Goal: Find specific page/section: Find specific page/section

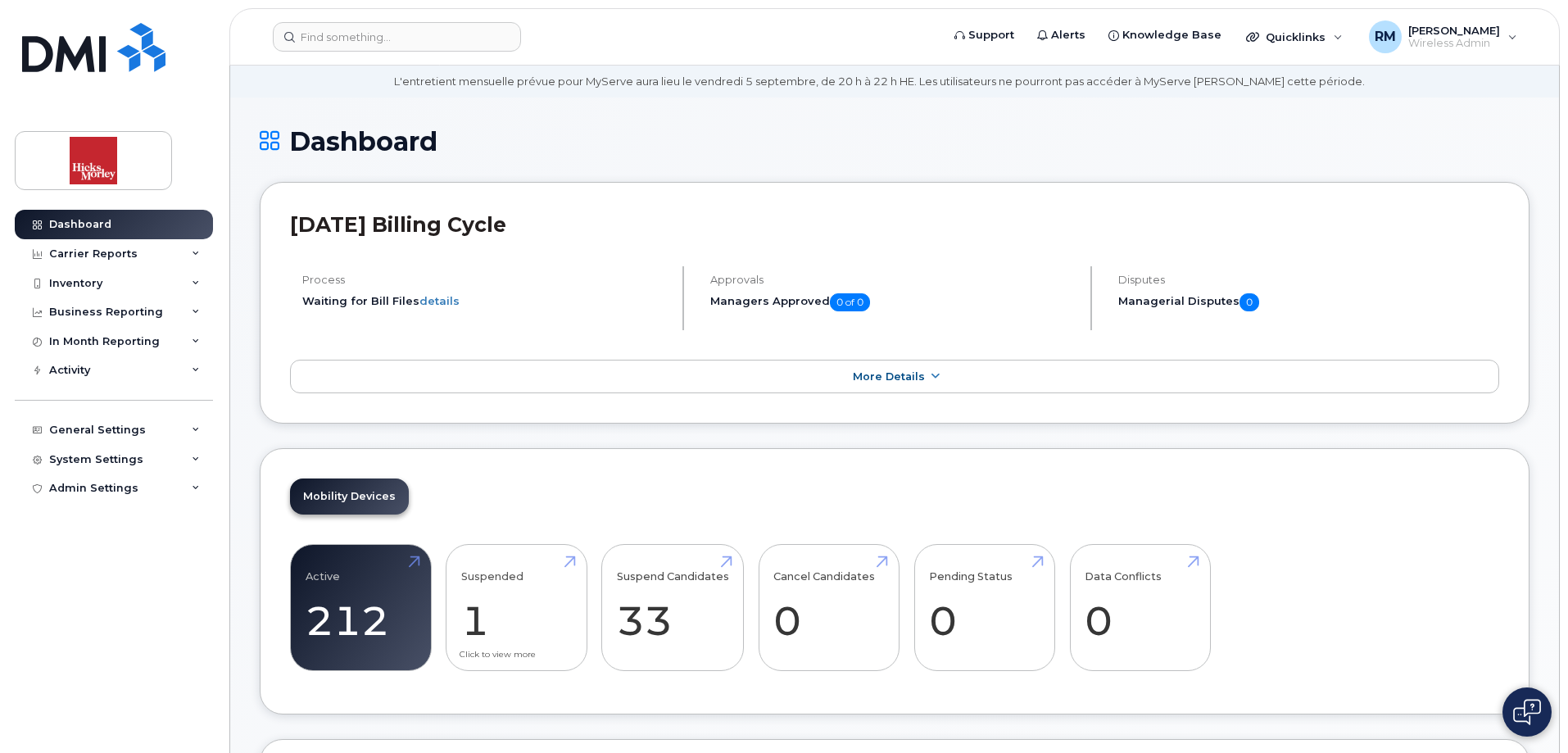
scroll to position [246, 0]
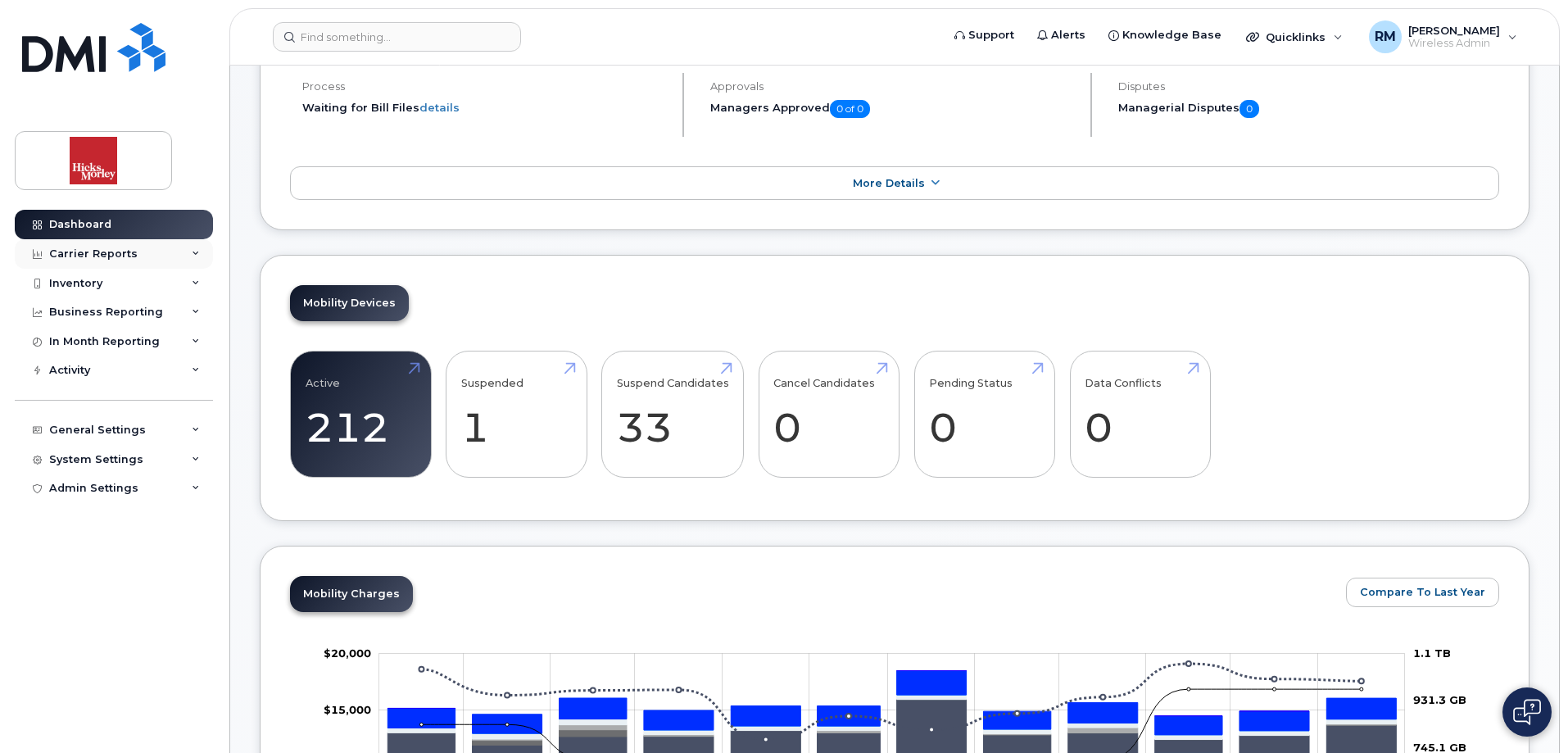
click at [96, 253] on div "Carrier Reports" at bounding box center [93, 253] width 89 height 13
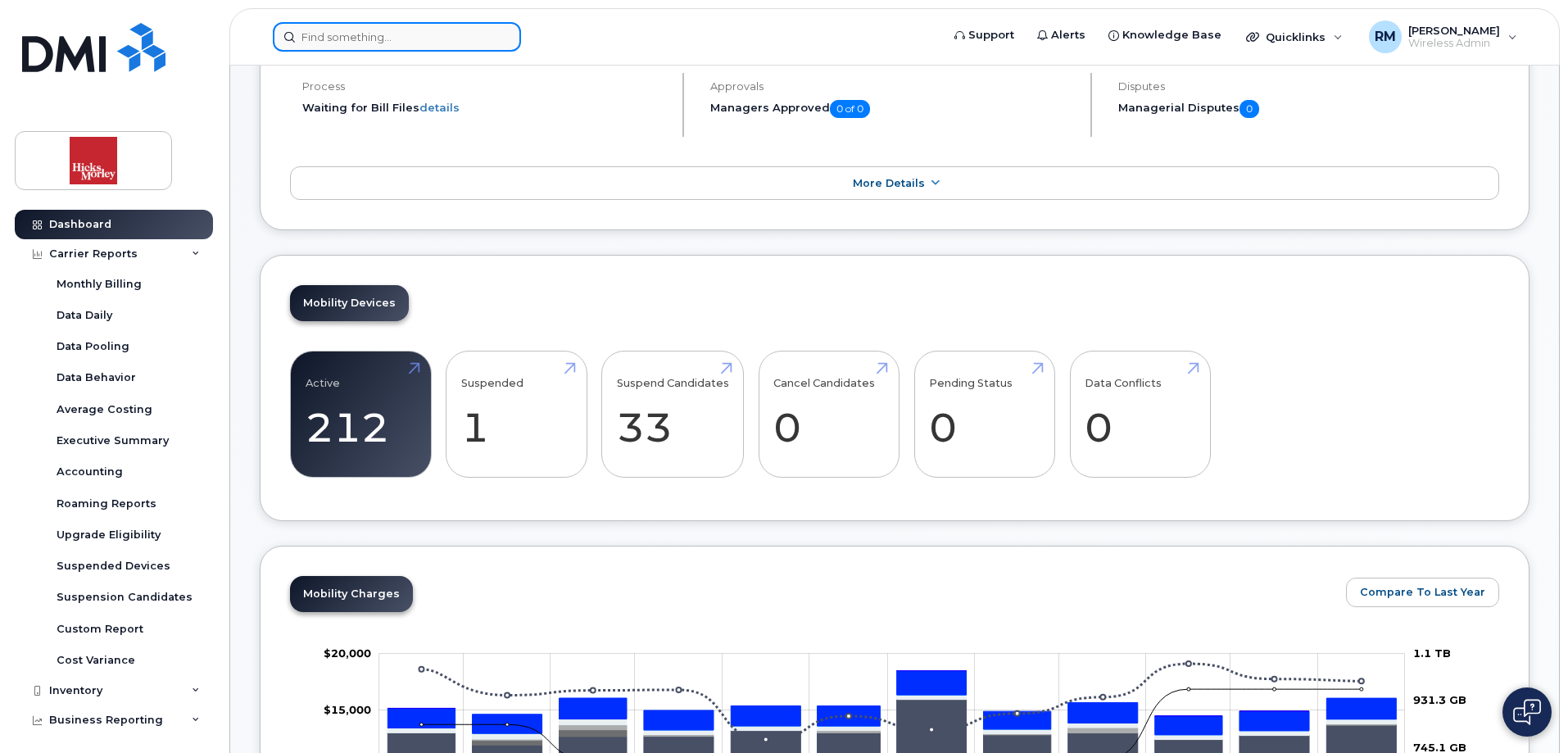
click at [394, 35] on input at bounding box center [397, 37] width 248 height 29
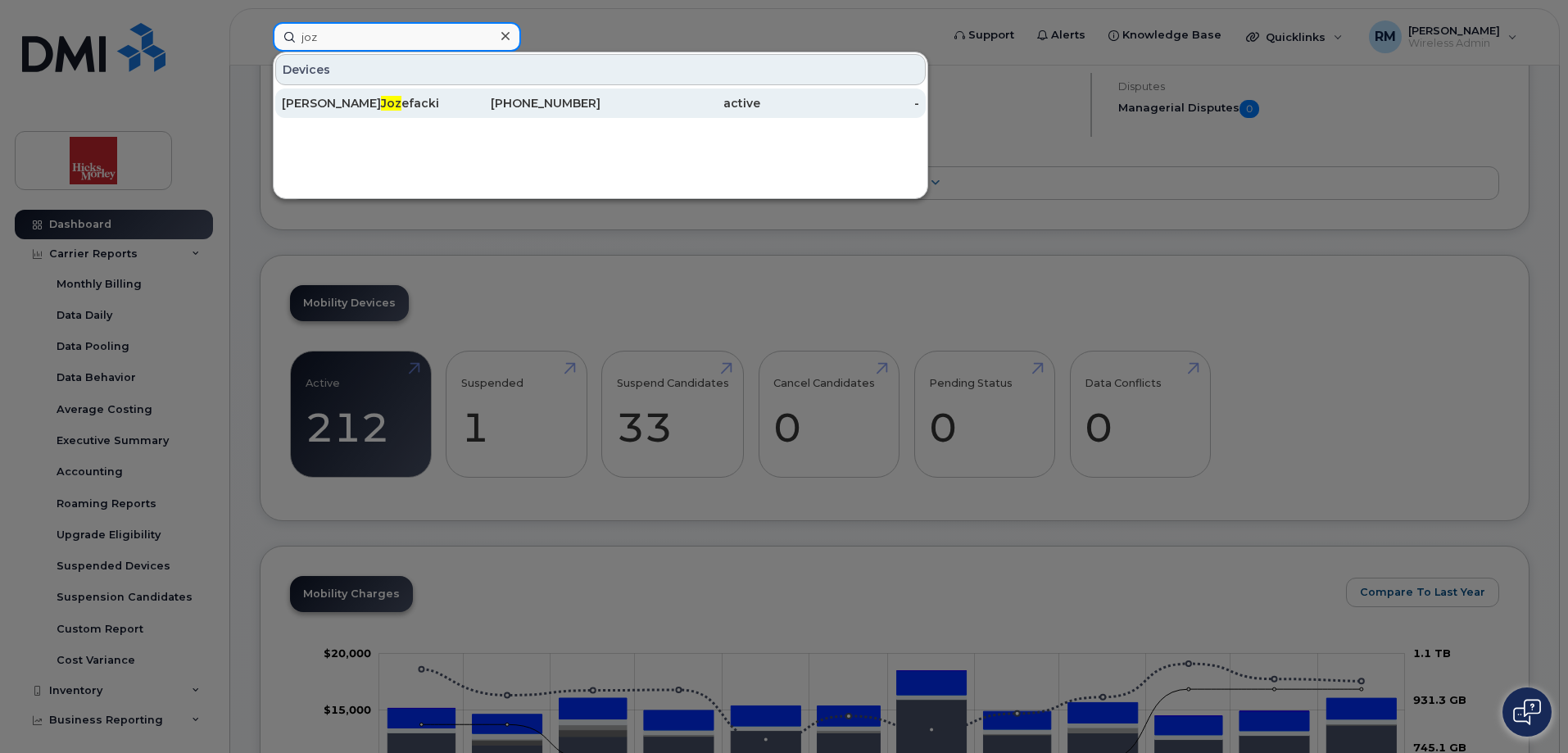
type input "joz"
click at [352, 102] on div "[PERSON_NAME] efacki" at bounding box center [361, 102] width 160 height 16
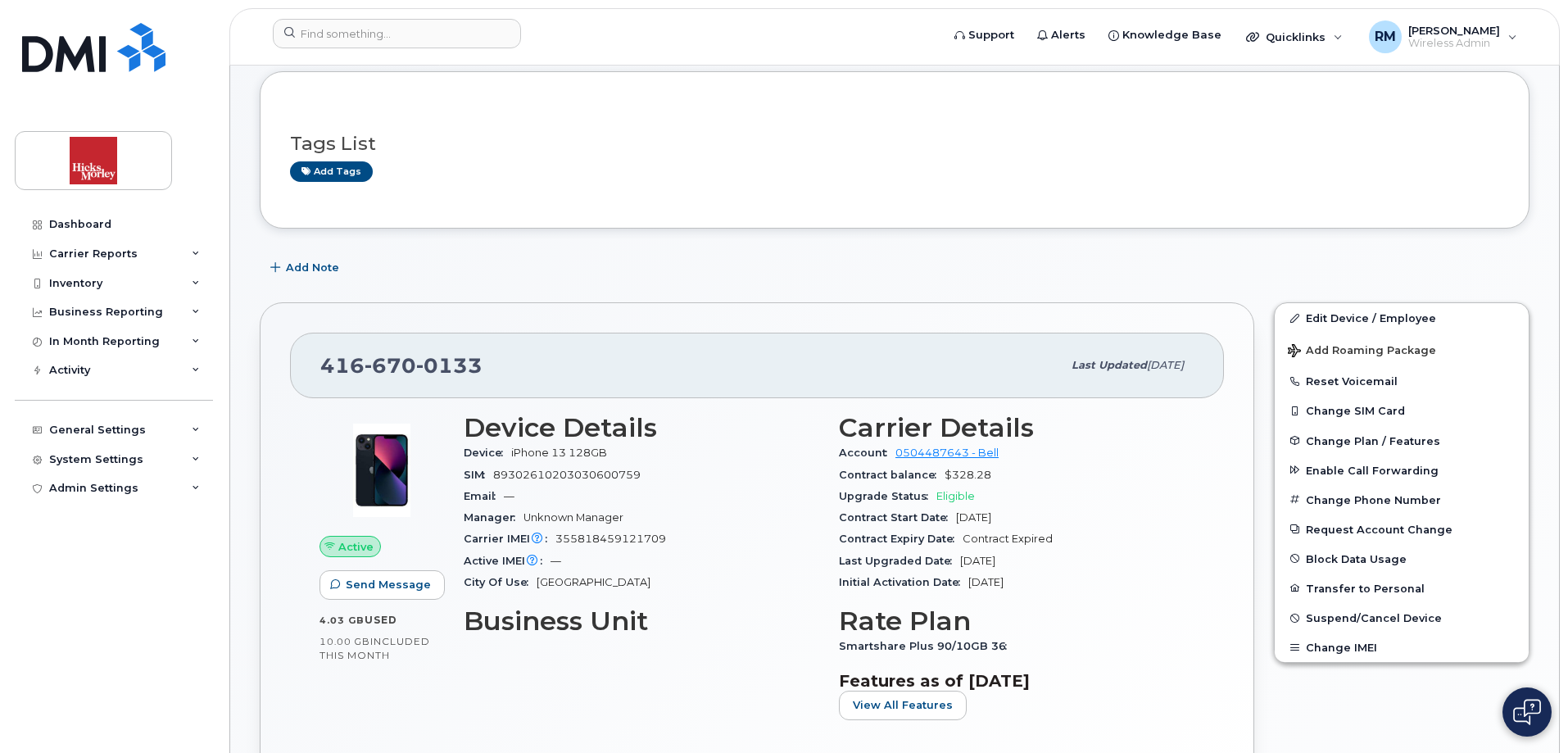
scroll to position [166, 0]
